Goal: Navigation & Orientation: Find specific page/section

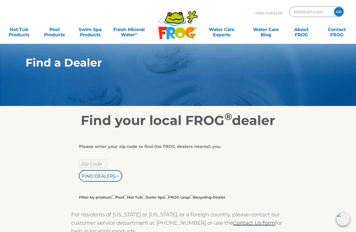
click at [99, 162] on input "Zip Code" at bounding box center [92, 164] width 27 height 8
type input "Zip Code"
click at [109, 176] on input "Find Dealers >" at bounding box center [100, 175] width 43 height 11
type input "Zip Code"
click at [221, 93] on section "Find a Dealer" at bounding box center [178, 53] width 356 height 106
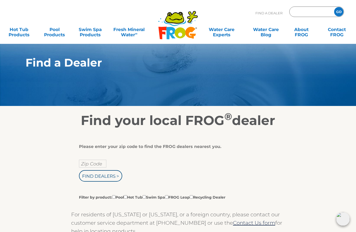
type input "ENTER ZIP CODE"
click at [94, 162] on input "Zip Code" at bounding box center [92, 164] width 27 height 8
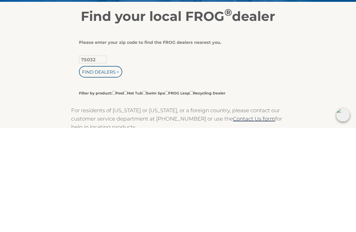
type input "75032"
click at [103, 170] on input "Find Dealers >" at bounding box center [100, 175] width 43 height 11
